Goal: Task Accomplishment & Management: Use online tool/utility

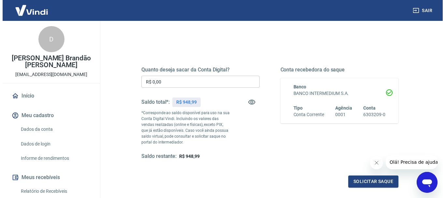
scroll to position [65, 0]
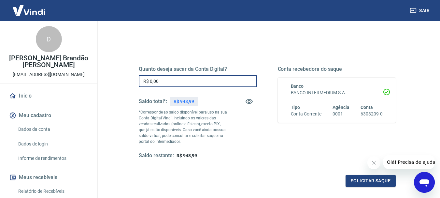
click at [173, 81] on input "R$ 0,00" at bounding box center [198, 81] width 118 height 12
type input "R$ 948,99"
click at [361, 180] on button "Solicitar saque" at bounding box center [370, 181] width 50 height 12
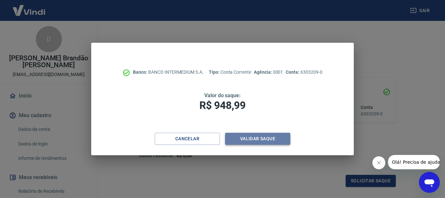
click at [273, 139] on button "Validar saque" at bounding box center [257, 139] width 65 height 12
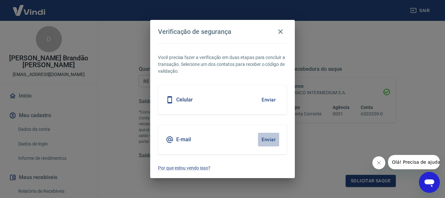
click at [268, 138] on button "Enviar" at bounding box center [268, 140] width 21 height 14
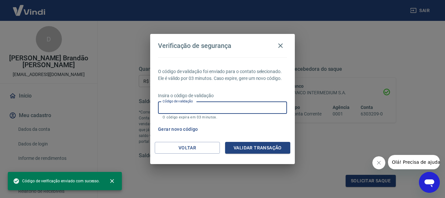
click at [237, 106] on input "Código de validação" at bounding box center [222, 108] width 129 height 12
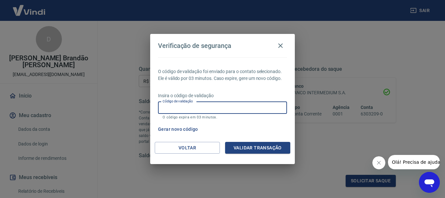
paste input "863761"
type input "863761"
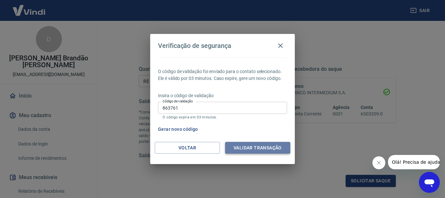
click at [267, 146] on button "Validar transação" at bounding box center [257, 148] width 65 height 12
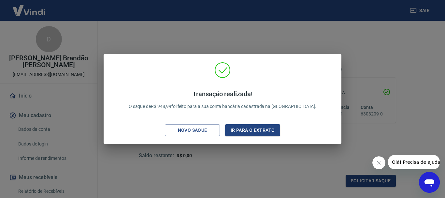
click at [379, 47] on div "Transação realizada! O saque de R$ 948,99 foi feito para a sua conta bancária c…" at bounding box center [222, 99] width 445 height 198
